Goal: Check status: Check status

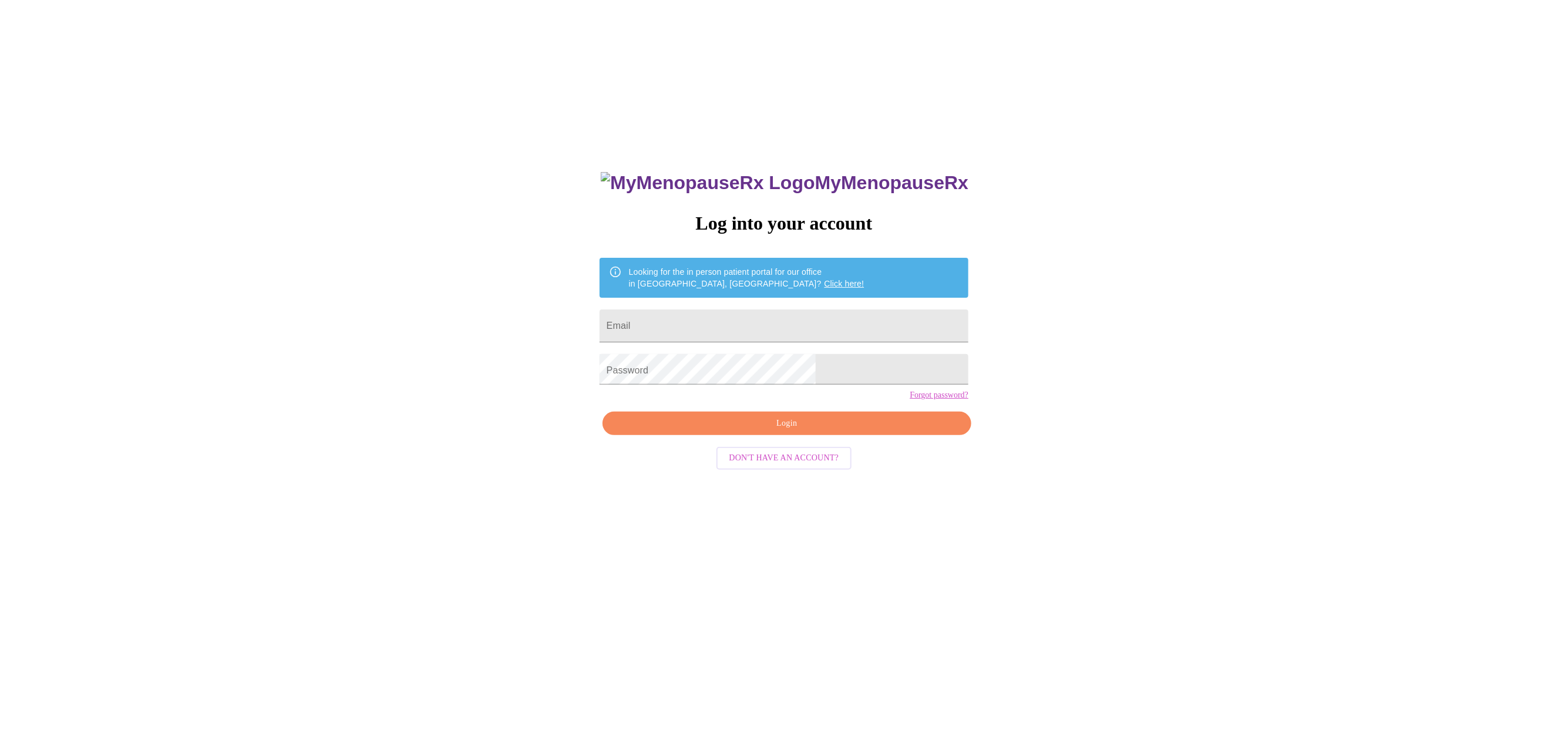
type input "[EMAIL_ADDRESS][DOMAIN_NAME]"
click at [797, 429] on span "Login" at bounding box center [787, 424] width 342 height 15
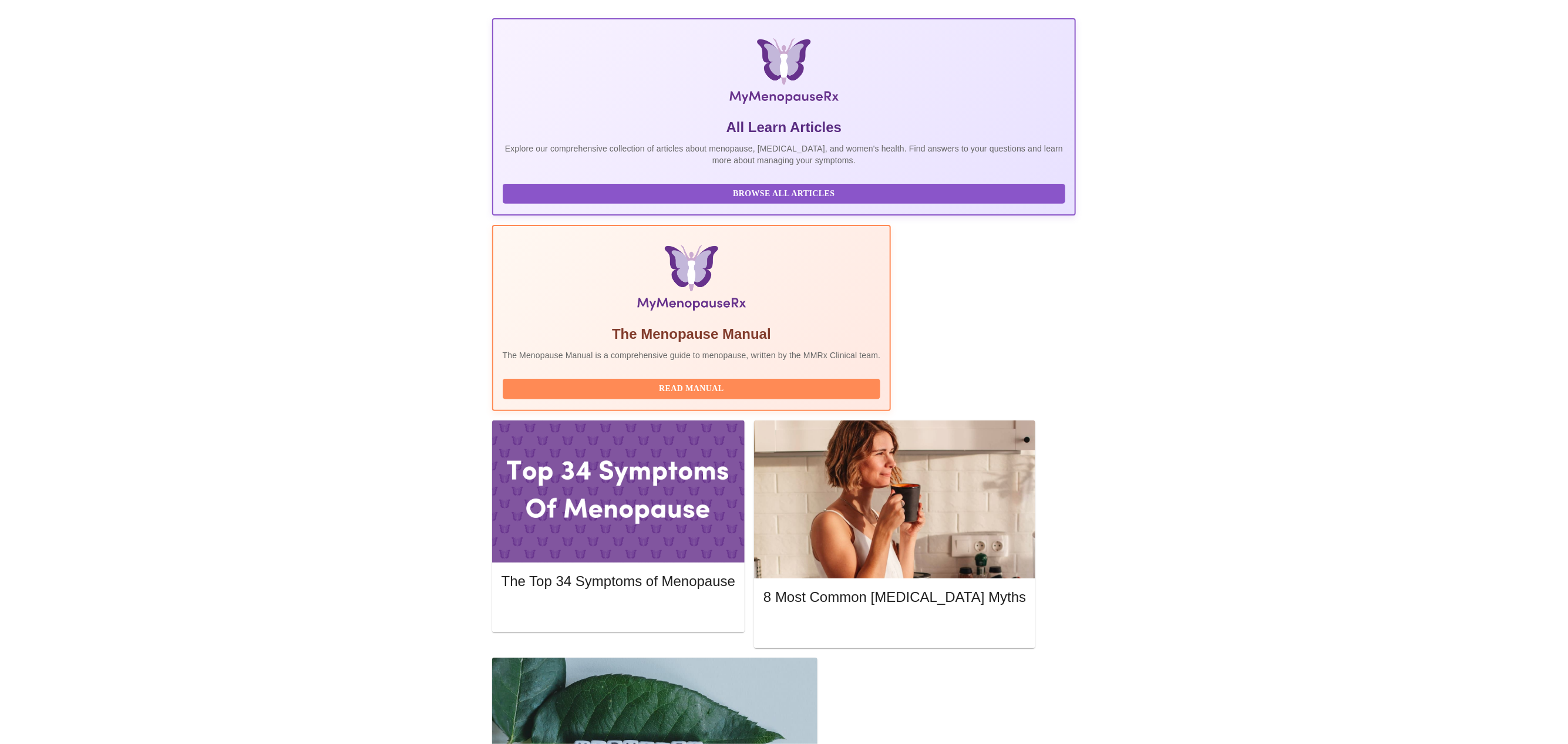
scroll to position [157, 0]
